Goal: Navigation & Orientation: Find specific page/section

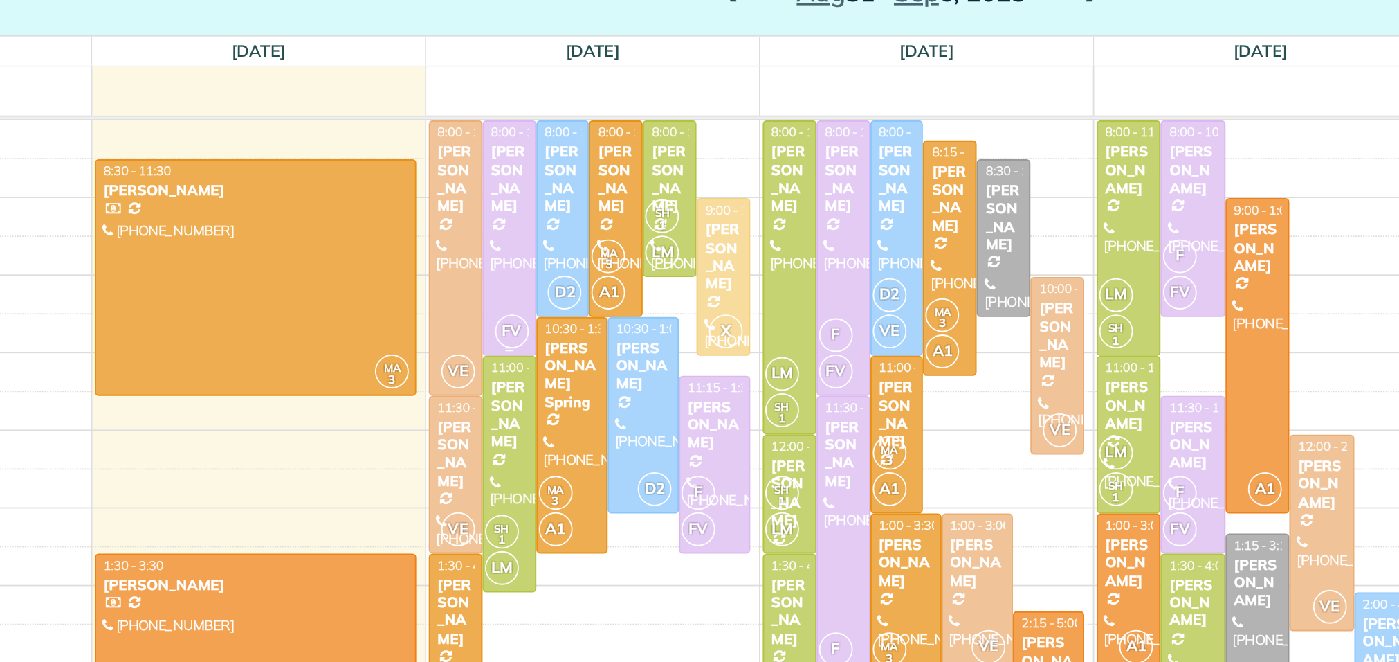
scroll to position [18, 0]
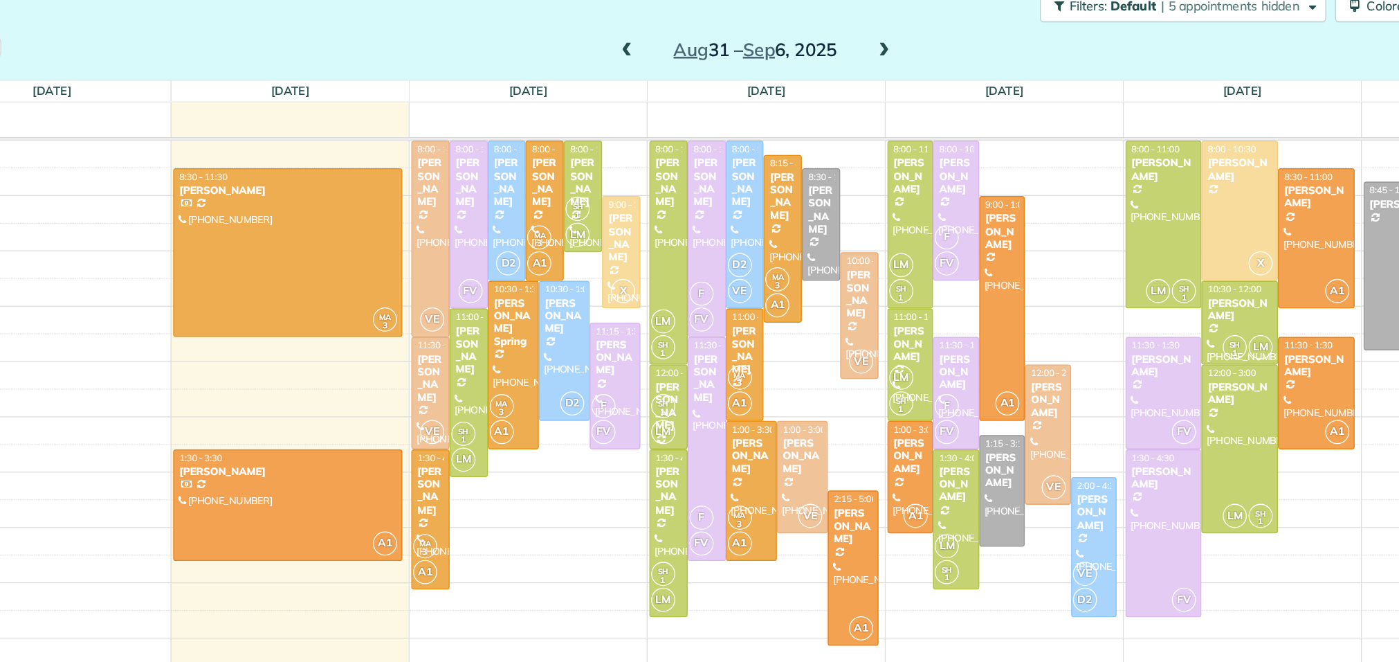
click at [831, 68] on span at bounding box center [832, 70] width 15 height 12
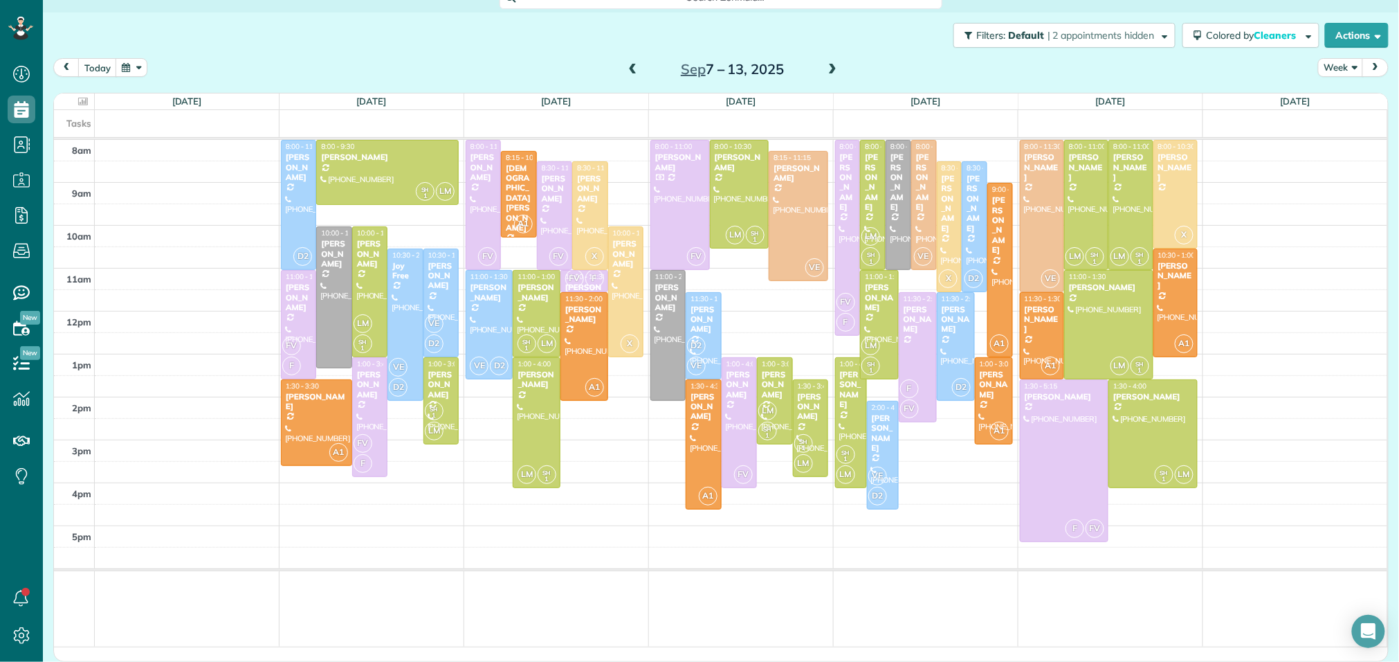
click at [628, 64] on span at bounding box center [633, 70] width 15 height 12
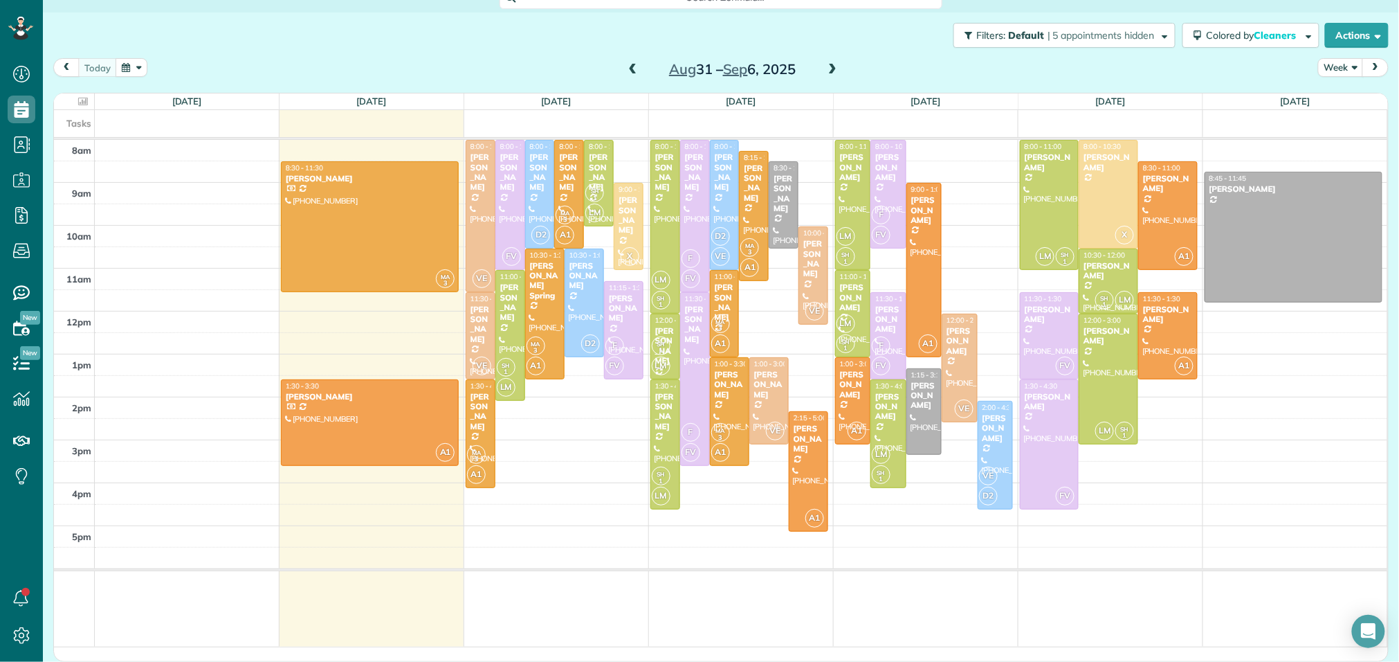
click at [628, 64] on span at bounding box center [633, 70] width 15 height 12
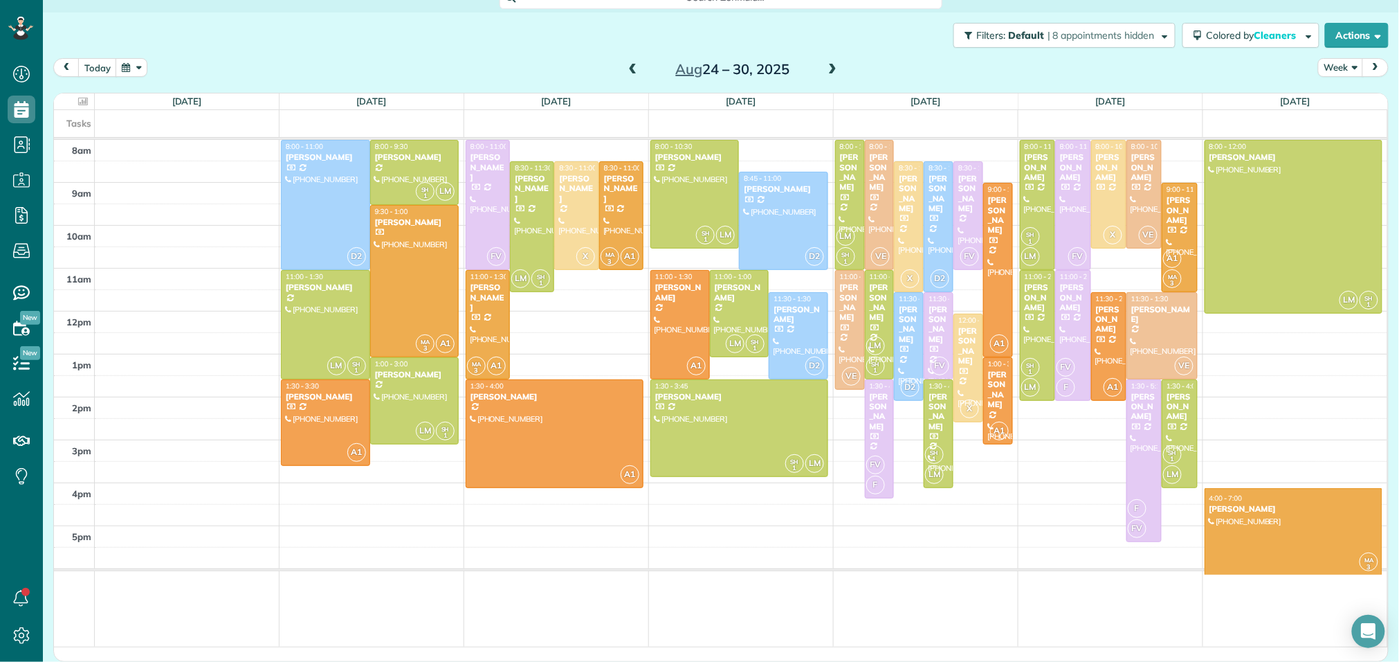
click at [830, 64] on span at bounding box center [832, 70] width 15 height 12
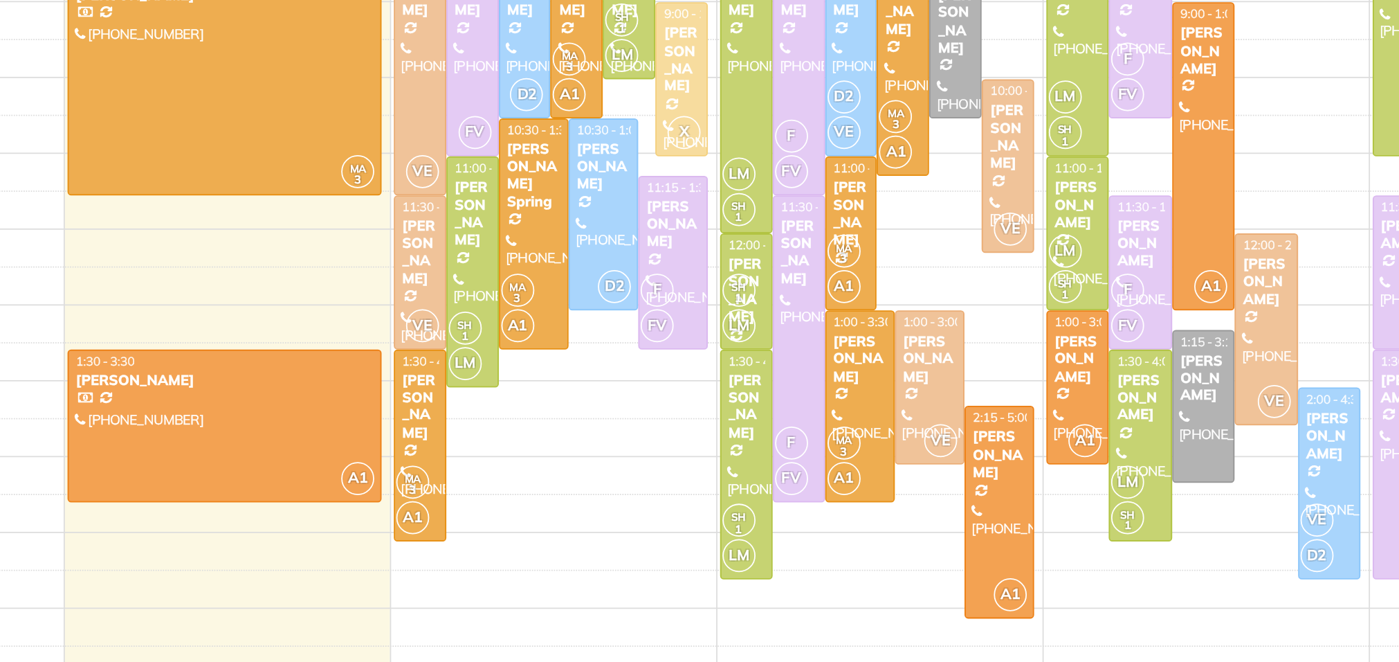
scroll to position [0, 0]
